Goal: Task Accomplishment & Management: Manage account settings

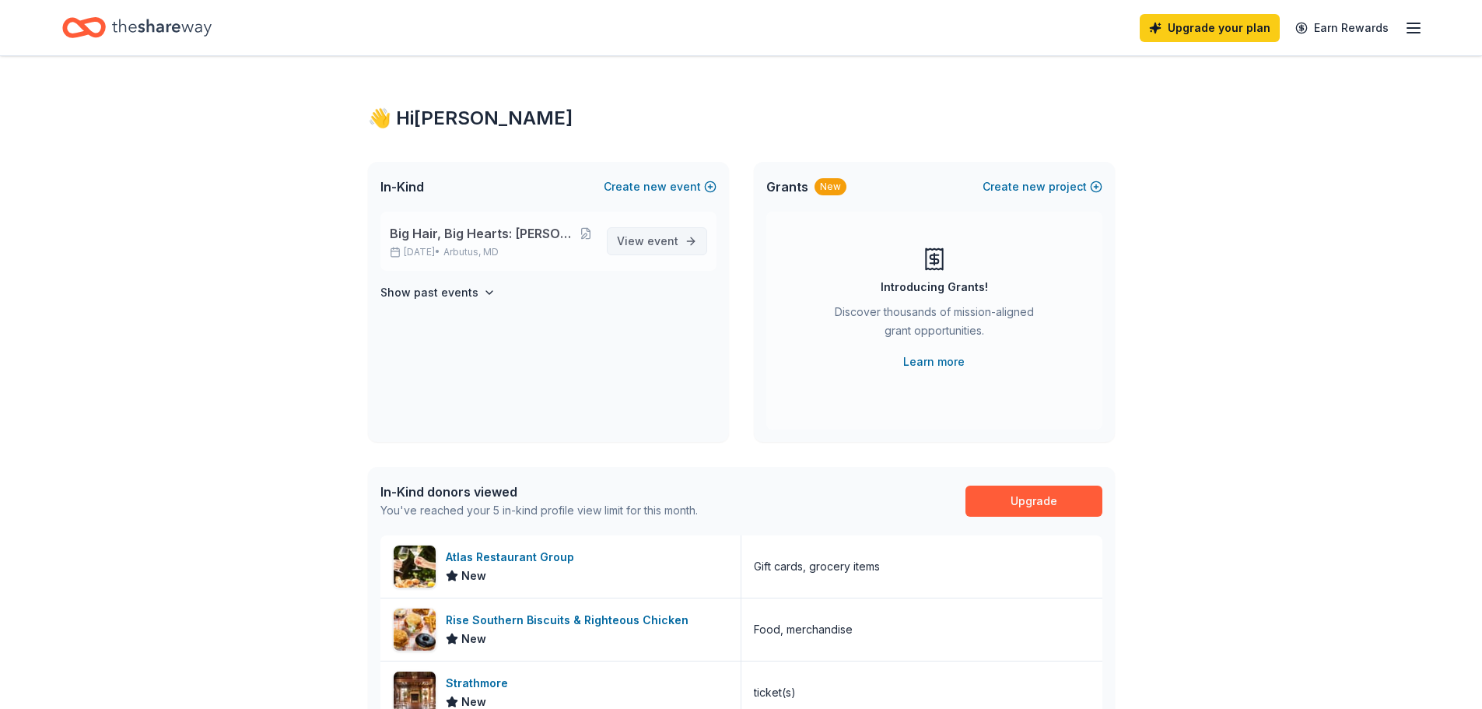
click at [672, 241] on span "event" at bounding box center [662, 240] width 31 height 13
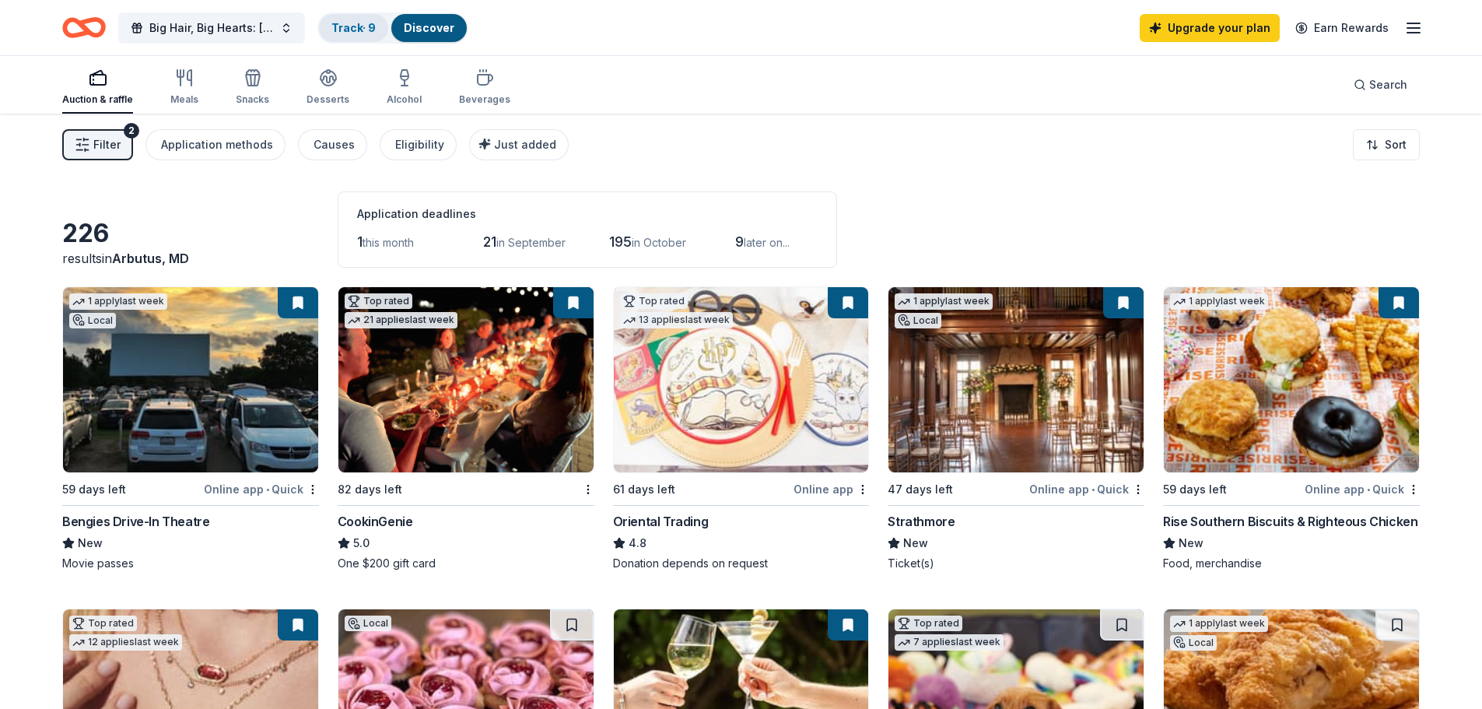
click at [354, 26] on link "Track · 9" at bounding box center [353, 27] width 44 height 13
click at [341, 24] on link "Track · 9" at bounding box center [353, 27] width 44 height 13
click at [348, 27] on link "Track · 9" at bounding box center [353, 27] width 44 height 13
click at [330, 19] on div "Track · 9" at bounding box center [353, 28] width 69 height 28
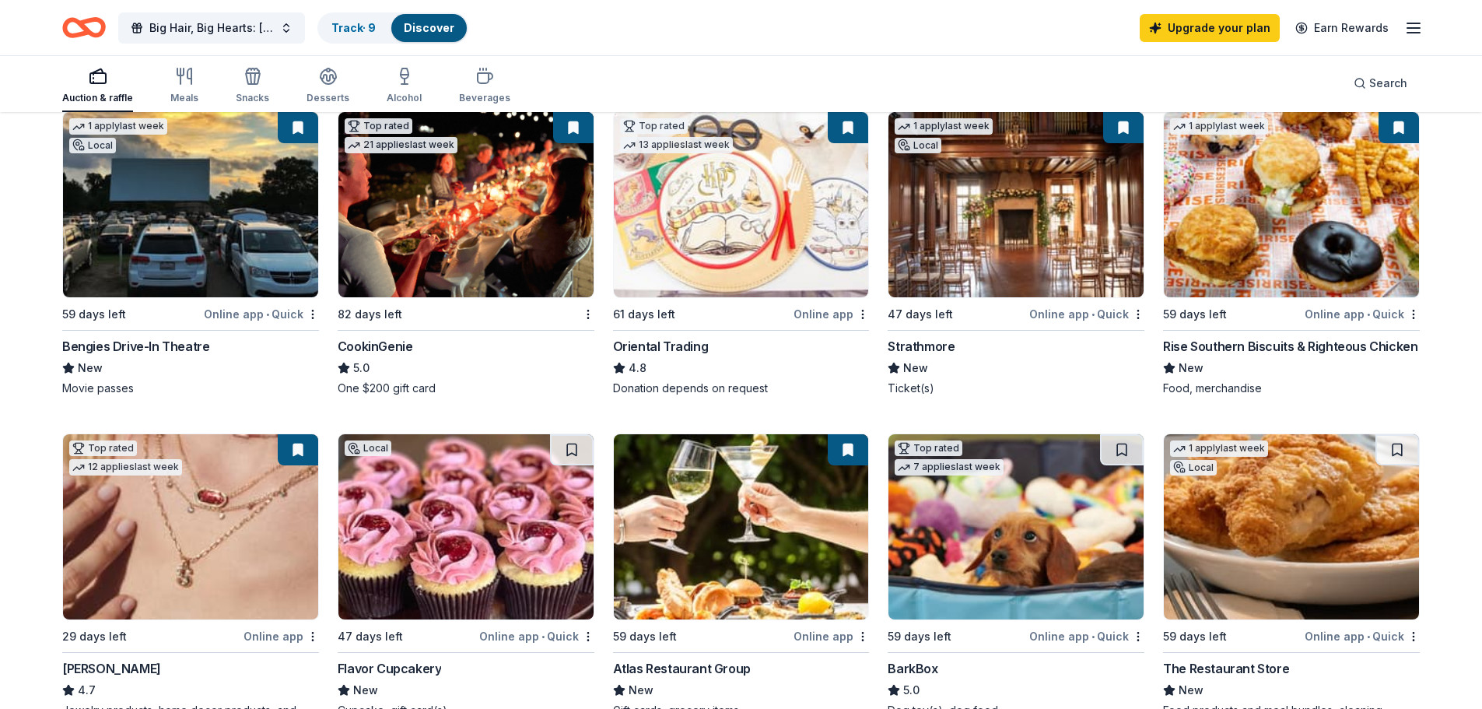
scroll to position [78, 0]
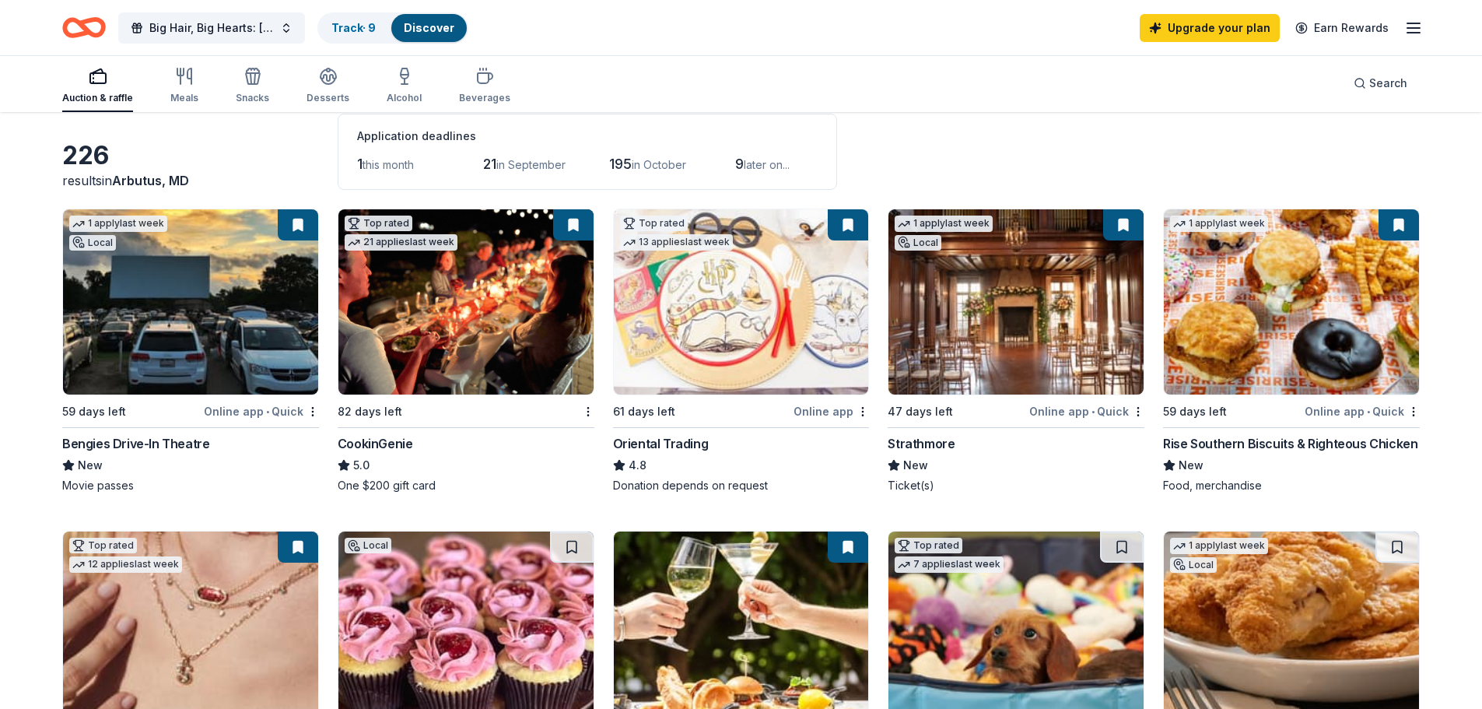
click at [303, 223] on button at bounding box center [298, 224] width 40 height 31
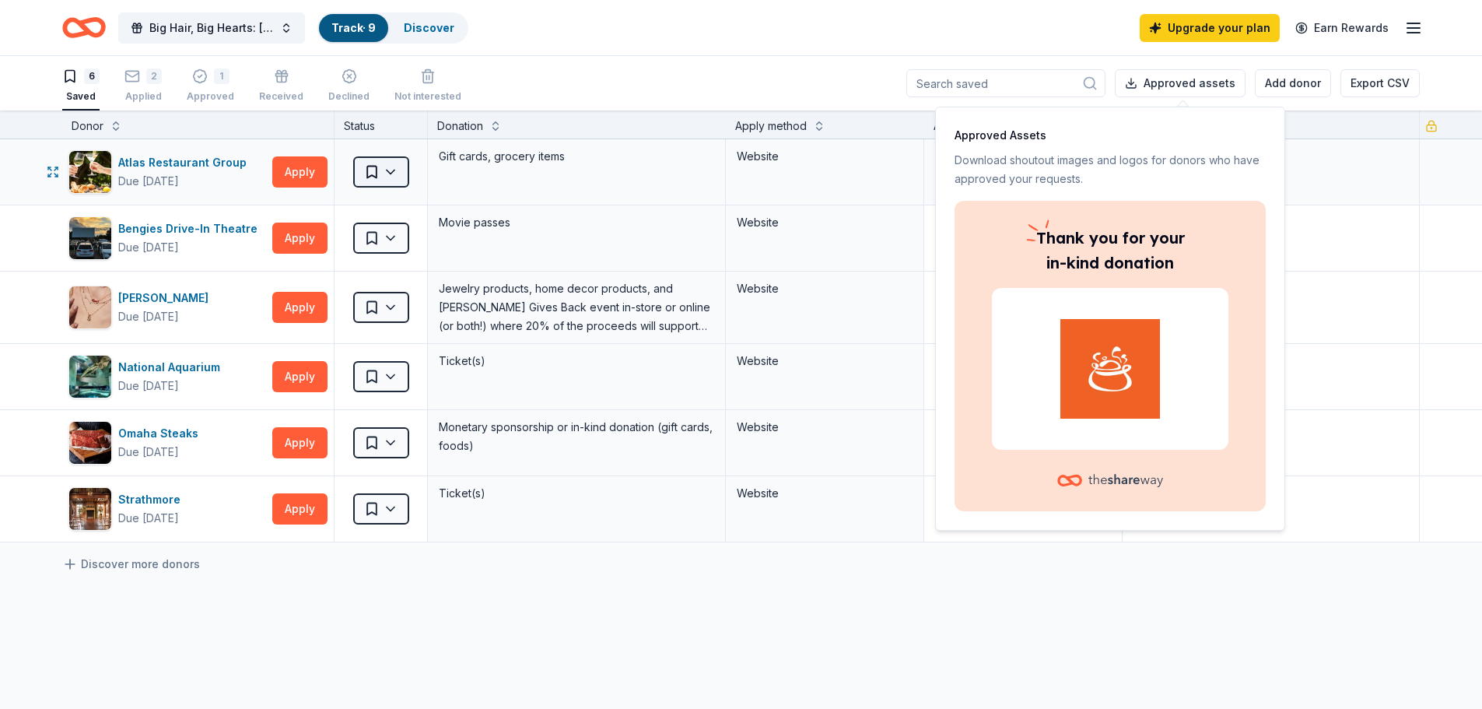
click at [379, 168] on html "Big Hair, Big Hearts: [PERSON_NAME]'s Birthday Fundraiser Track · 9 Discover Up…" at bounding box center [741, 354] width 1482 height 709
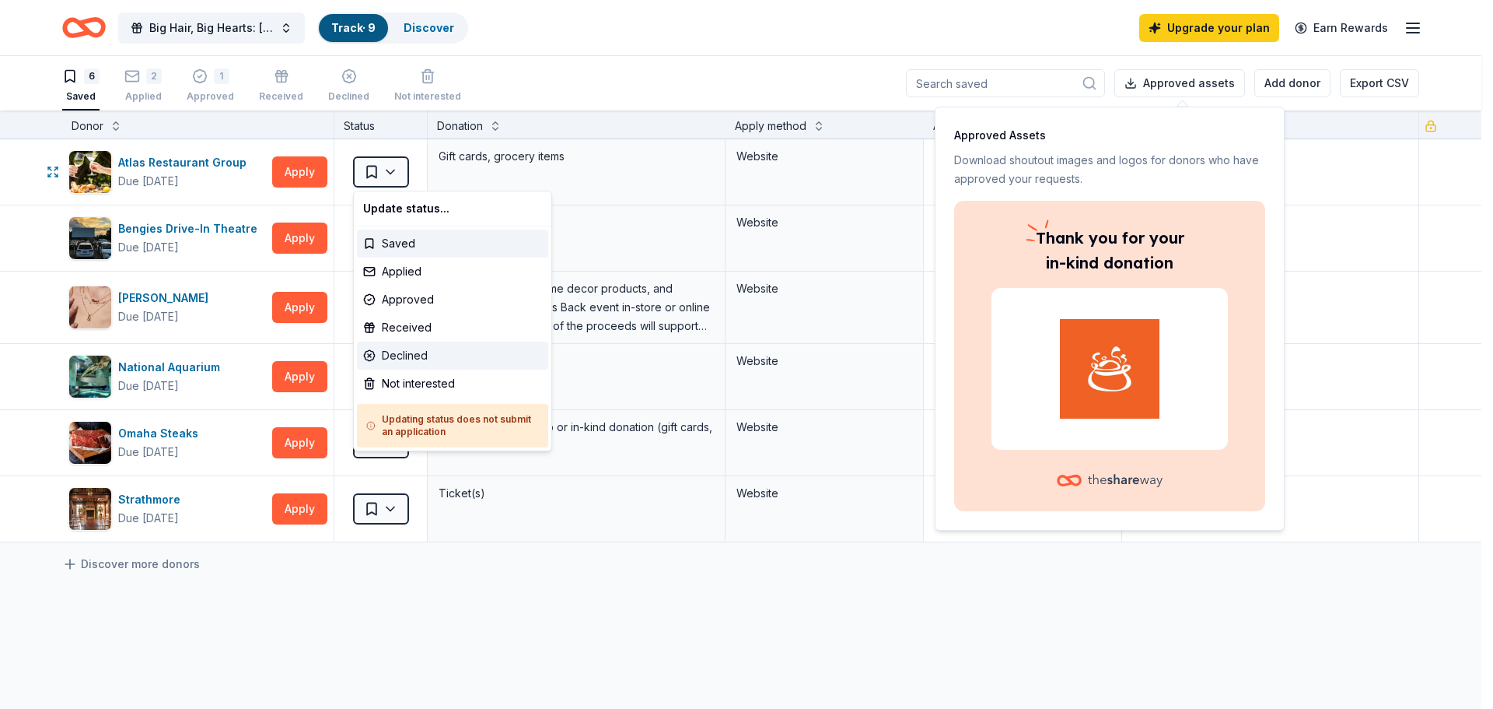
click at [436, 353] on div "Declined" at bounding box center [452, 355] width 191 height 28
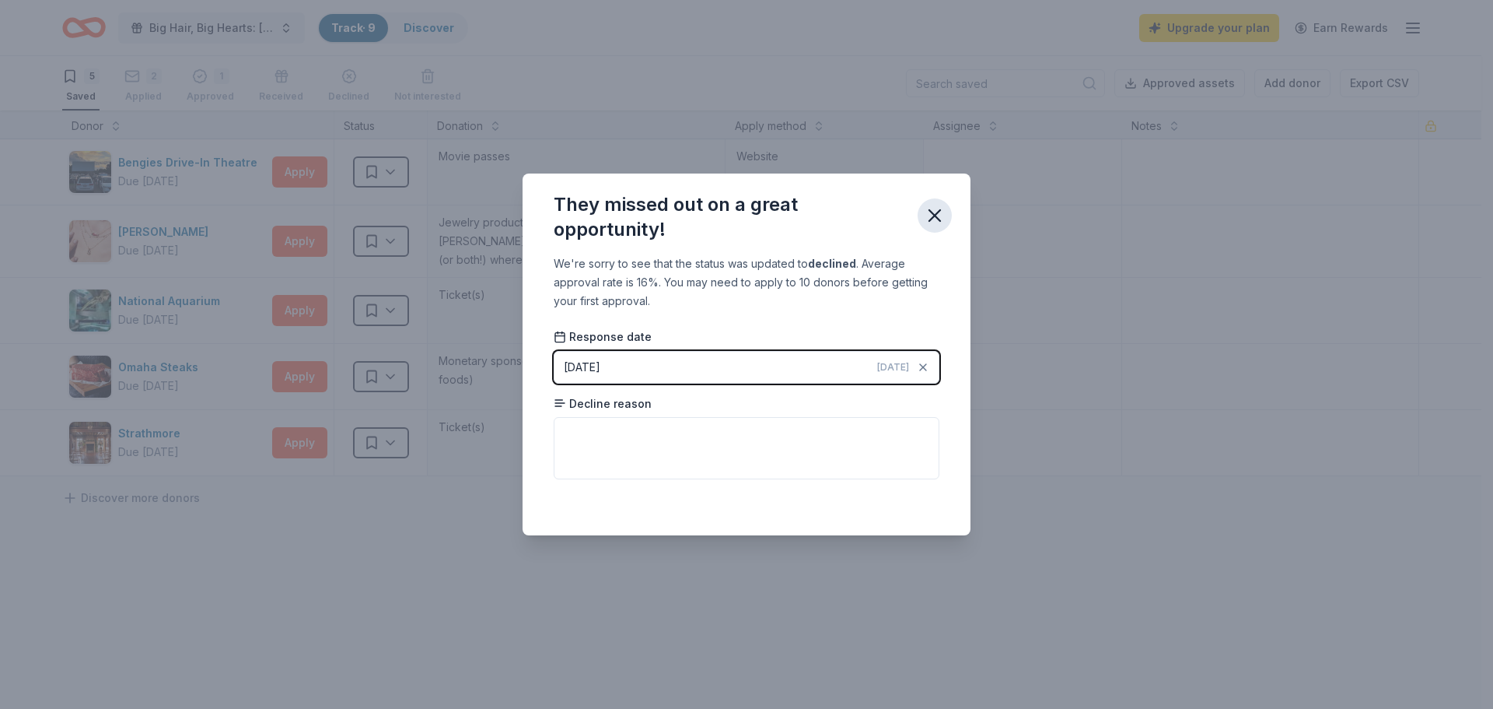
click at [928, 226] on icon "button" at bounding box center [935, 216] width 22 height 22
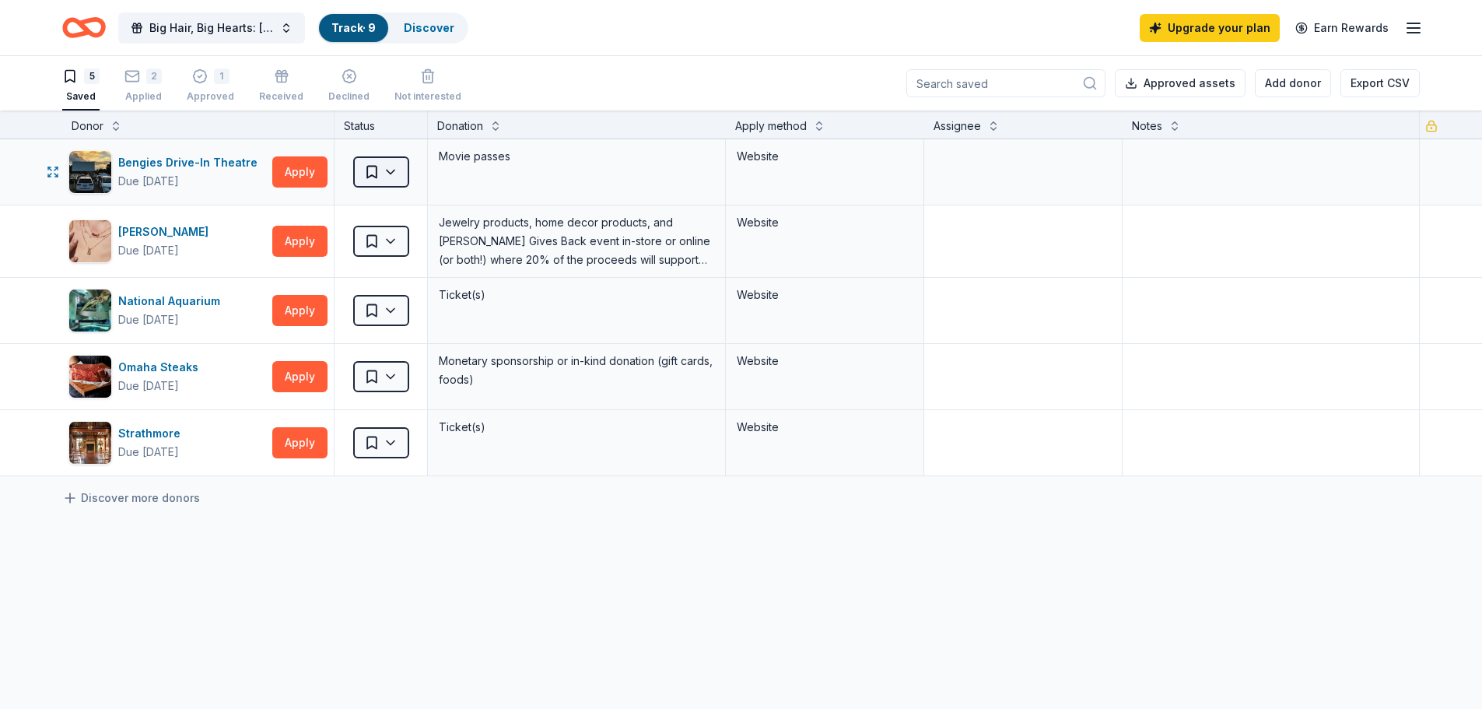
click at [400, 169] on html "Big Hair, Big Hearts: [PERSON_NAME]'s Birthday Fundraiser Track · 9 Discover Up…" at bounding box center [741, 354] width 1482 height 709
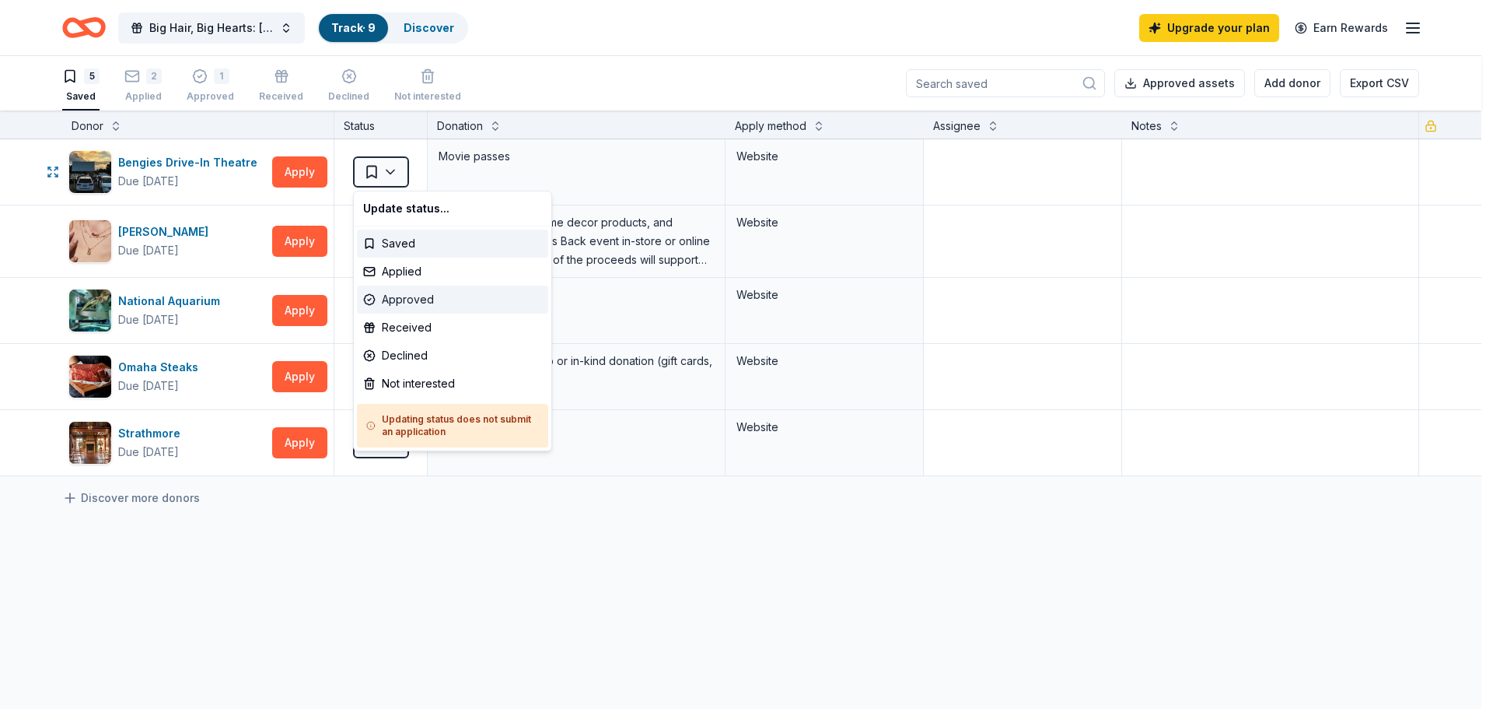
click at [405, 292] on div "Approved" at bounding box center [452, 299] width 191 height 28
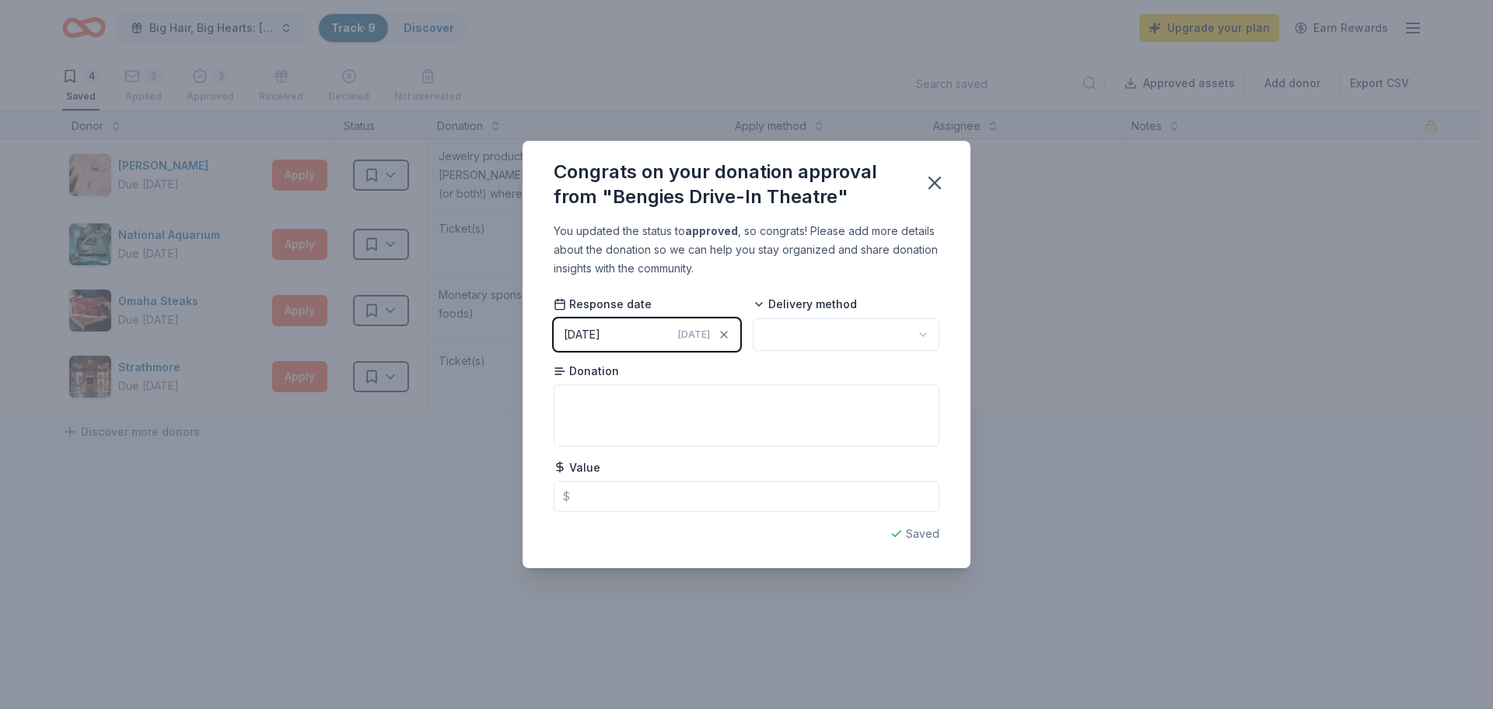
click at [859, 331] on html "Big Hair, Big Hearts: [PERSON_NAME]'s Birthday Fundraiser Track · 9 Discover Up…" at bounding box center [746, 354] width 1493 height 709
click at [720, 417] on textarea at bounding box center [747, 415] width 386 height 62
type textarea "Car passes"
click at [940, 181] on icon "button" at bounding box center [935, 183] width 22 height 22
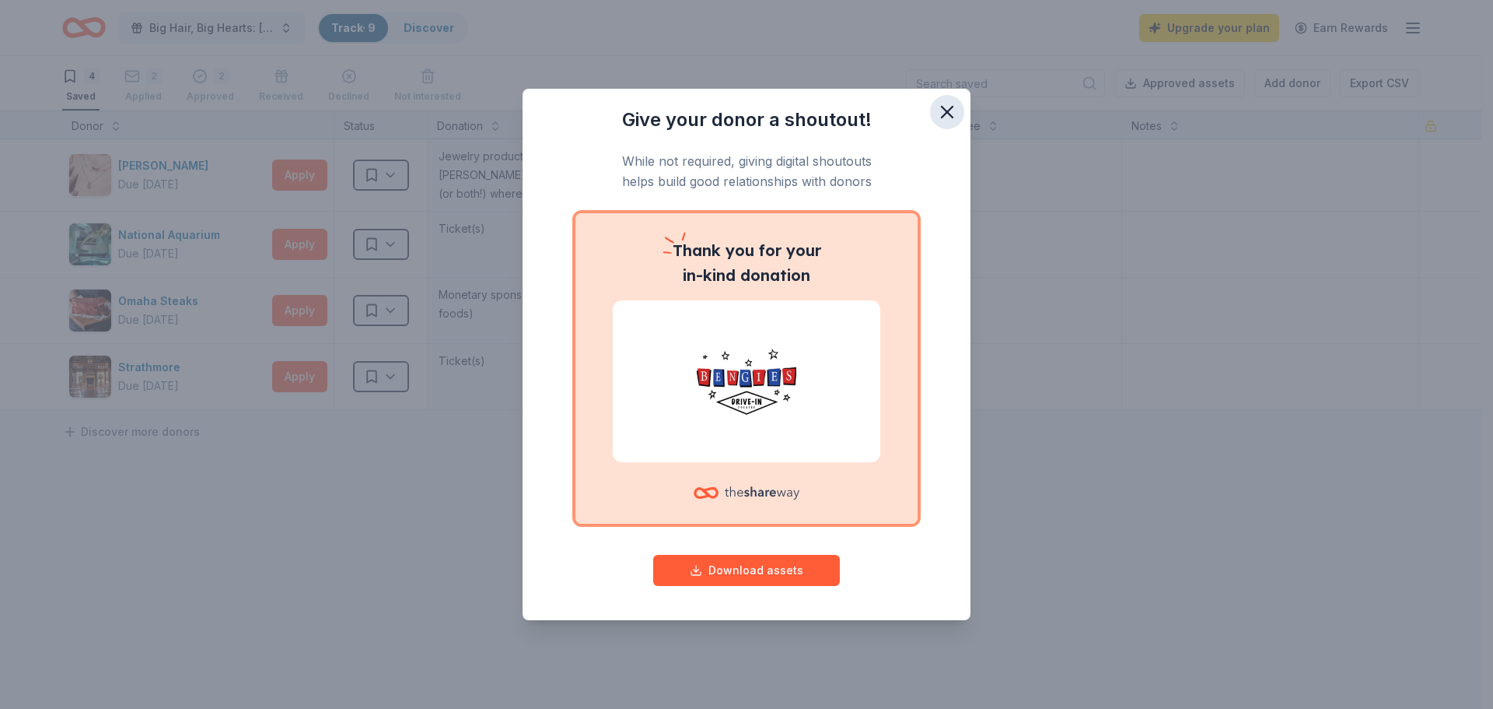
click at [945, 111] on icon "button" at bounding box center [947, 112] width 22 height 22
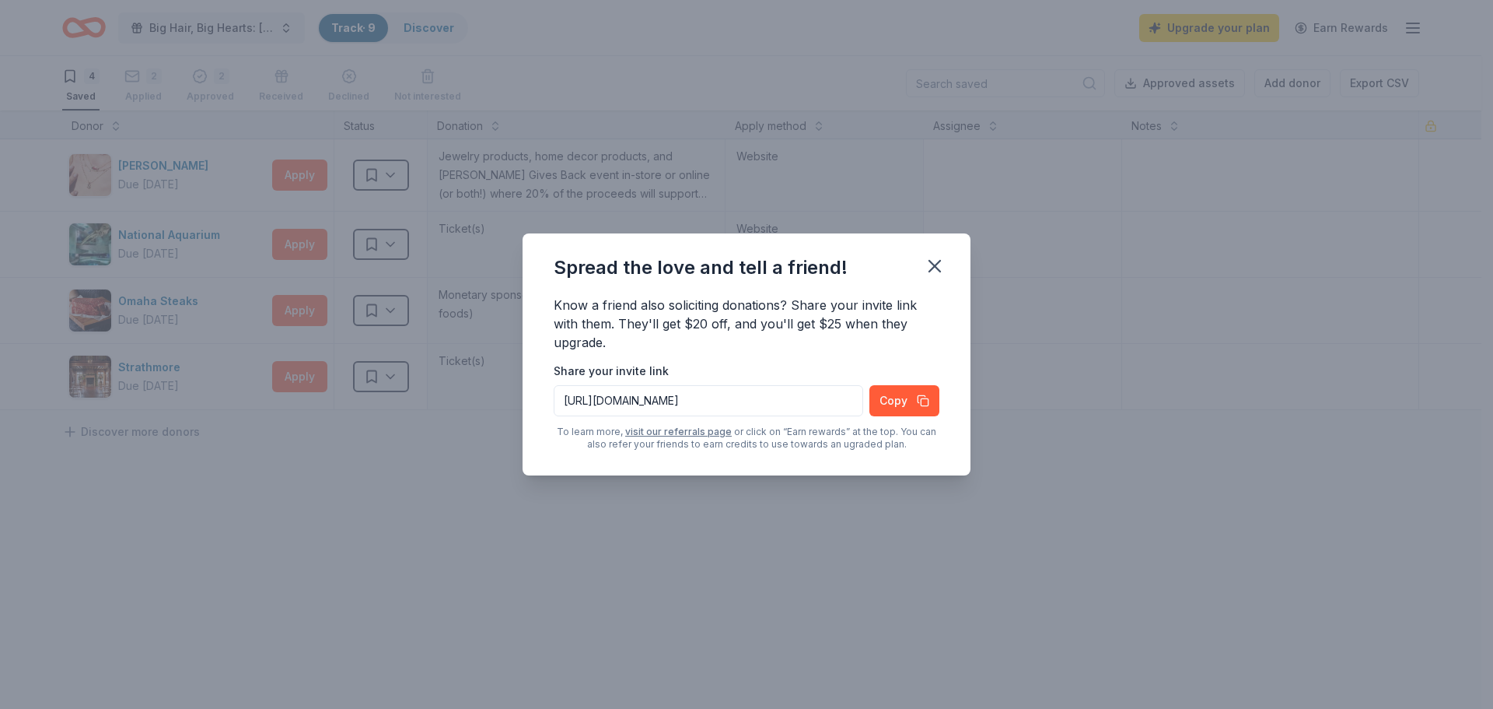
click at [408, 162] on div "Spread the love and tell a friend! Know a friend also soliciting donations? Sha…" at bounding box center [746, 354] width 1493 height 709
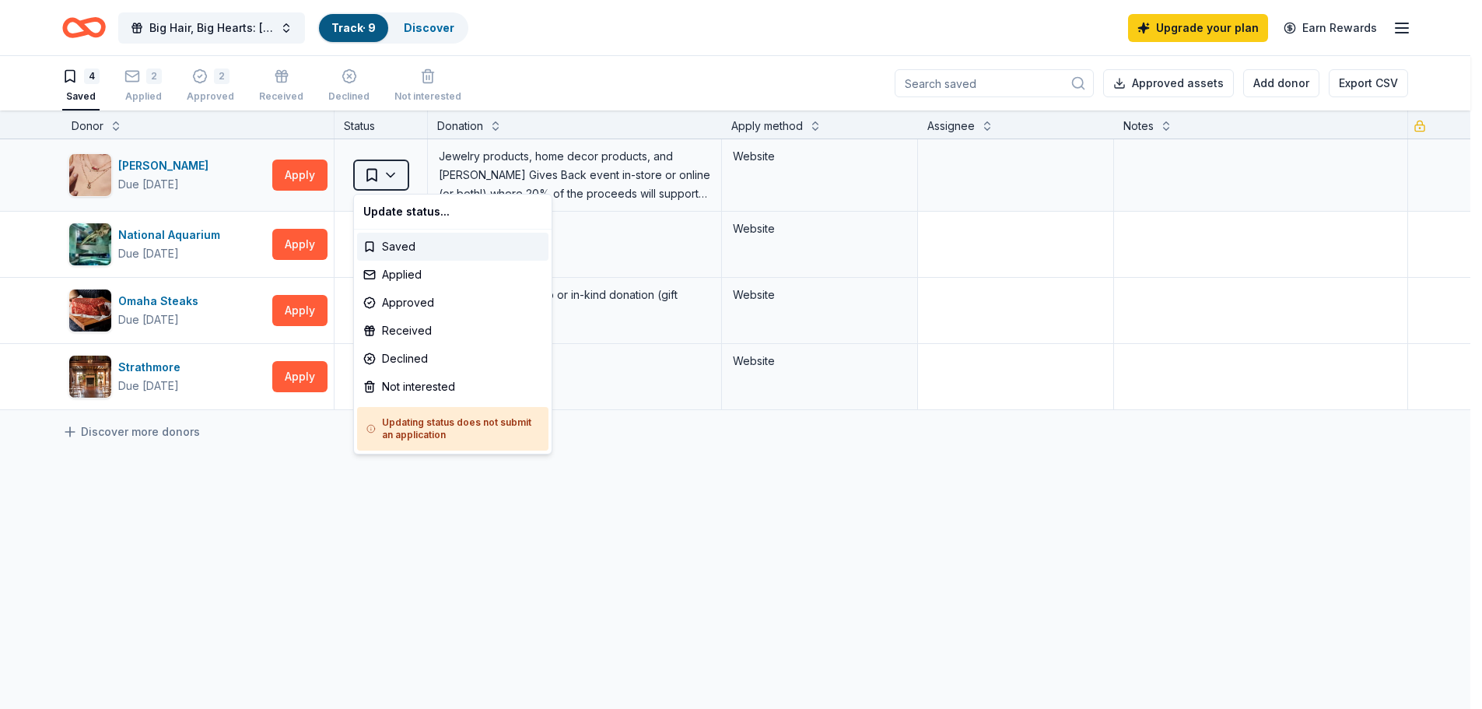
click at [398, 175] on html "Big Hair, Big Hearts: [PERSON_NAME]'s Birthday Fundraiser Track · 9 Discover Up…" at bounding box center [741, 354] width 1482 height 709
click at [408, 303] on div "Approved" at bounding box center [452, 303] width 191 height 28
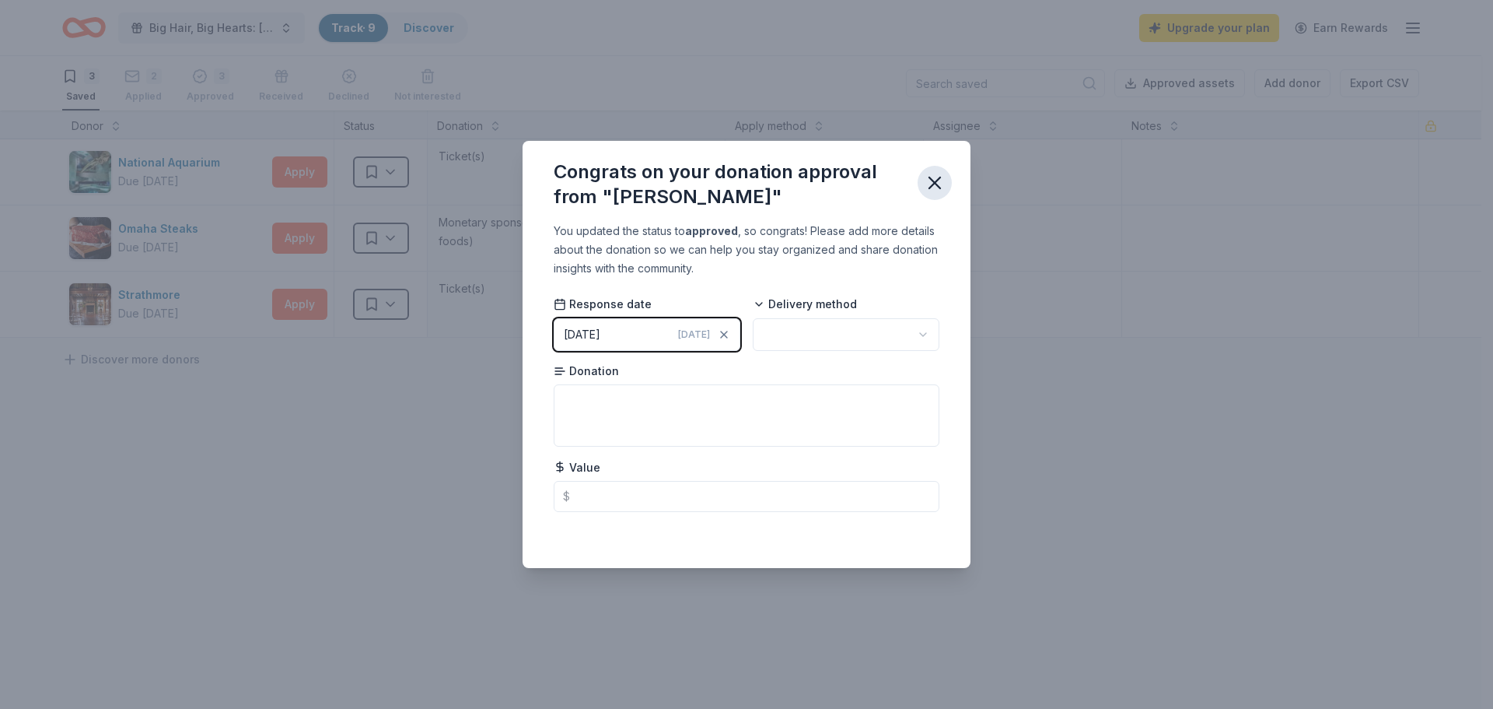
click at [932, 194] on button "button" at bounding box center [935, 183] width 34 height 34
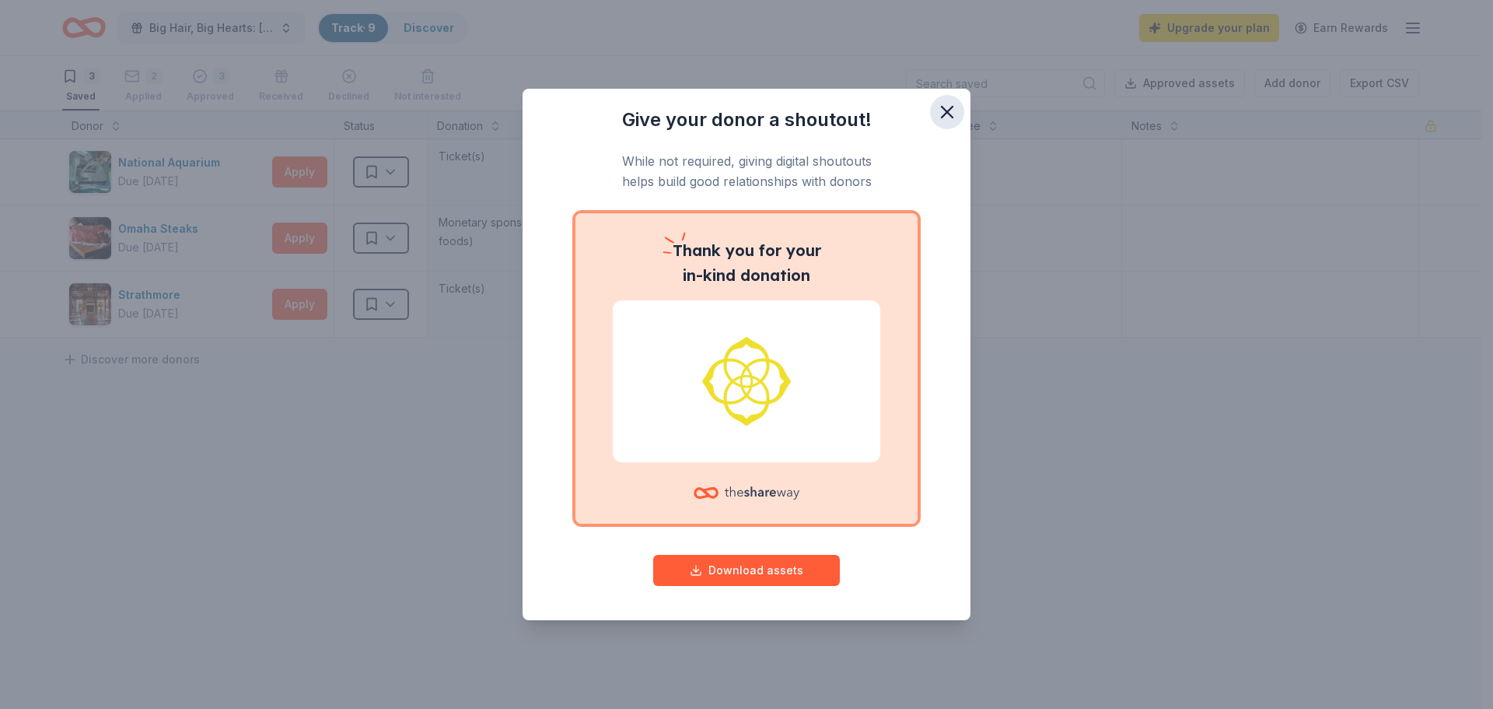
click at [946, 120] on icon "button" at bounding box center [947, 112] width 22 height 22
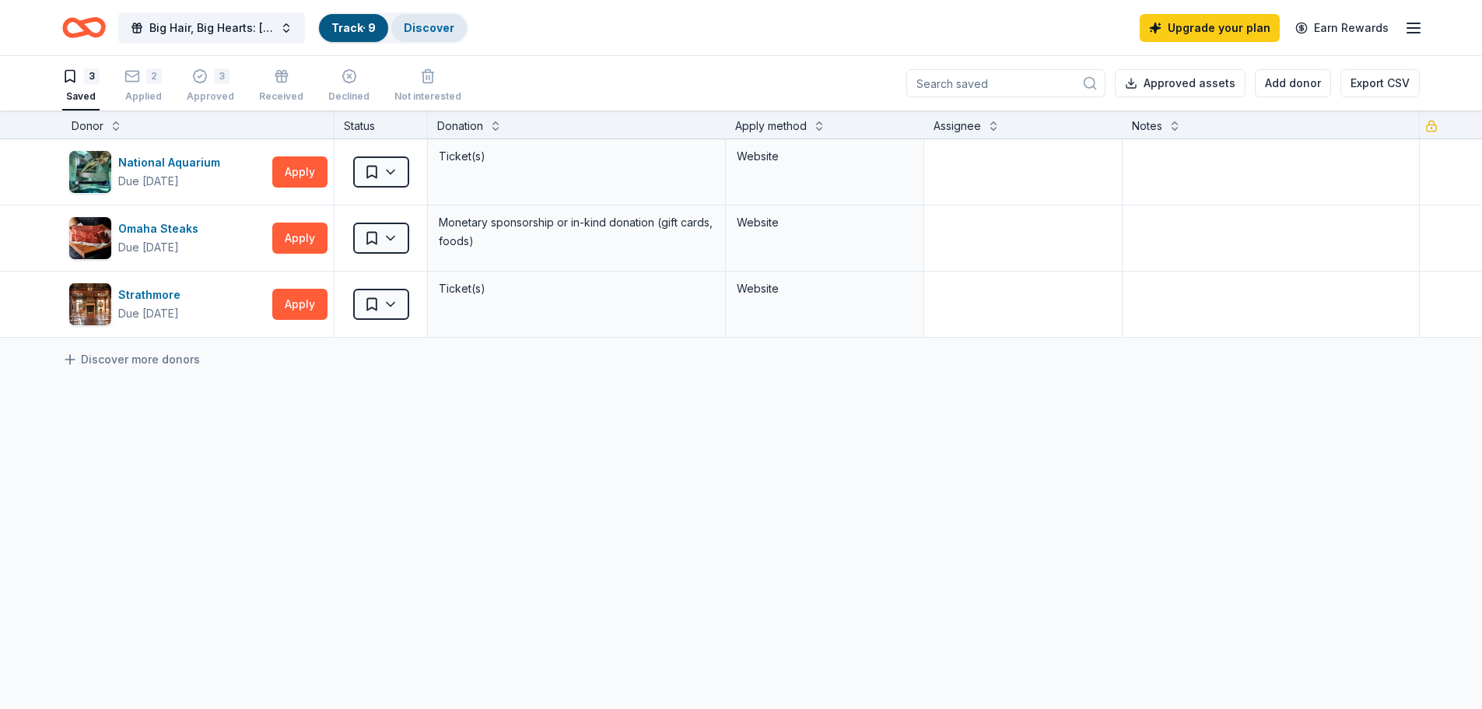
click at [432, 30] on link "Discover" at bounding box center [429, 27] width 51 height 13
click at [1241, 17] on link "Upgrade your plan" at bounding box center [1209, 28] width 140 height 28
